Goal: Task Accomplishment & Management: Use online tool/utility

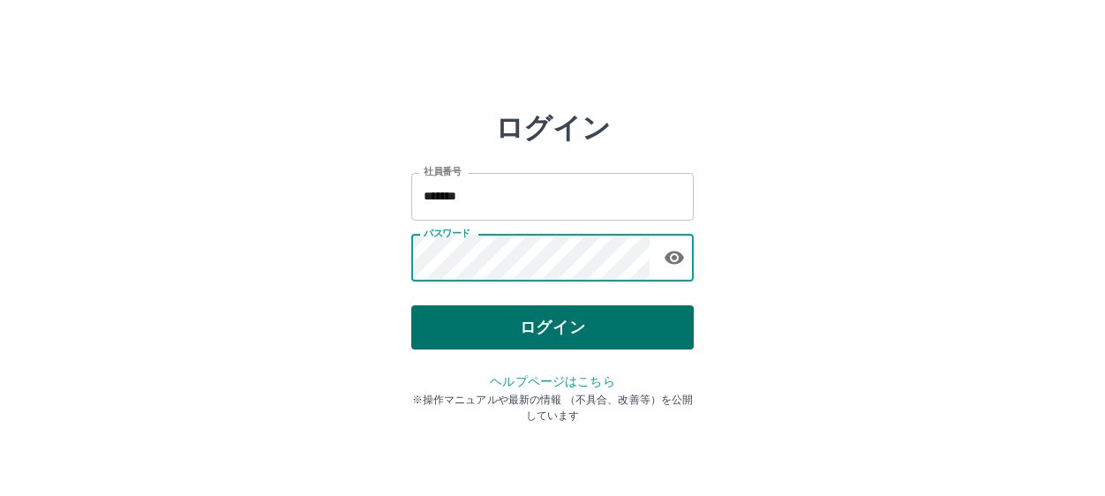
click at [479, 318] on button "ログイン" at bounding box center [552, 327] width 282 height 44
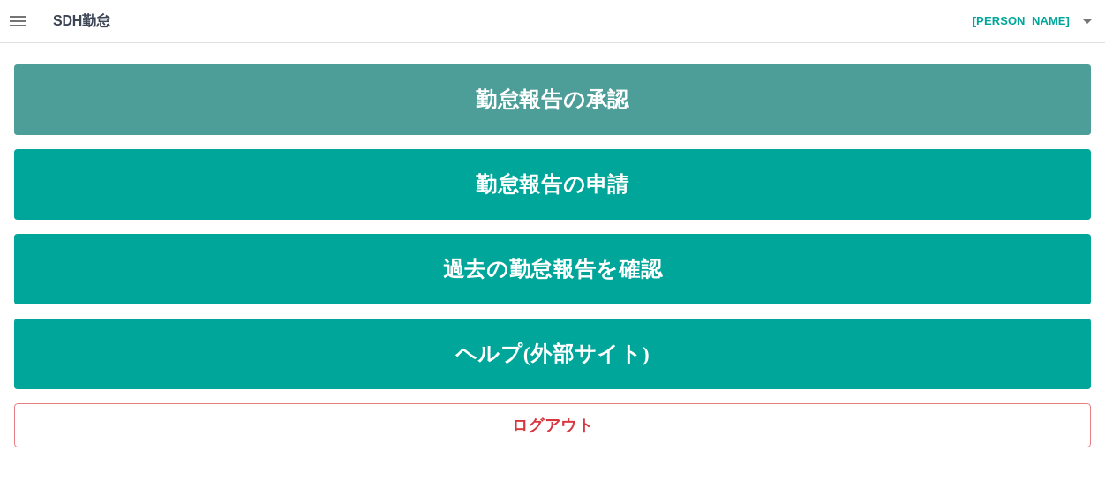
click at [374, 111] on link "勤怠報告の承認" at bounding box center [552, 99] width 1077 height 71
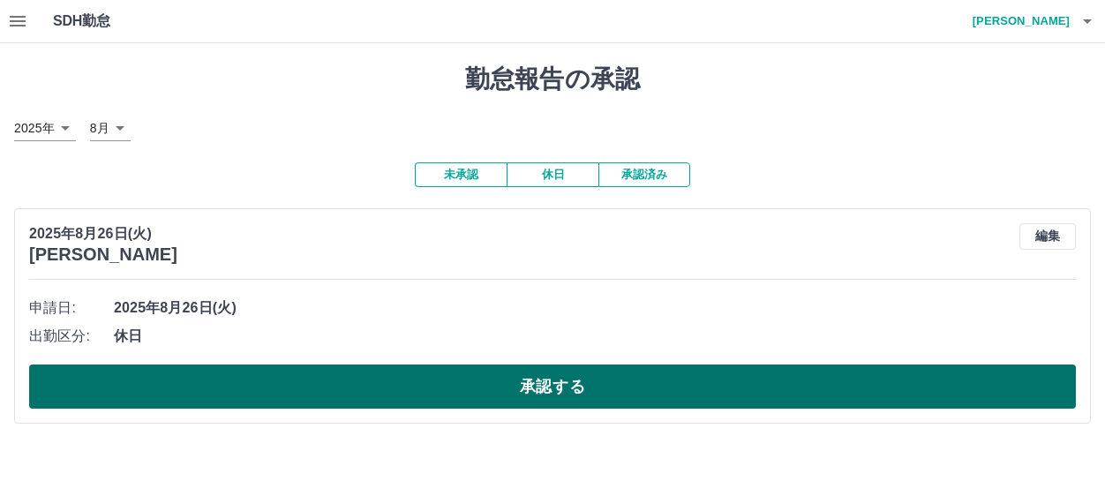
click at [492, 385] on button "承認する" at bounding box center [552, 387] width 1047 height 44
